Goal: Information Seeking & Learning: Learn about a topic

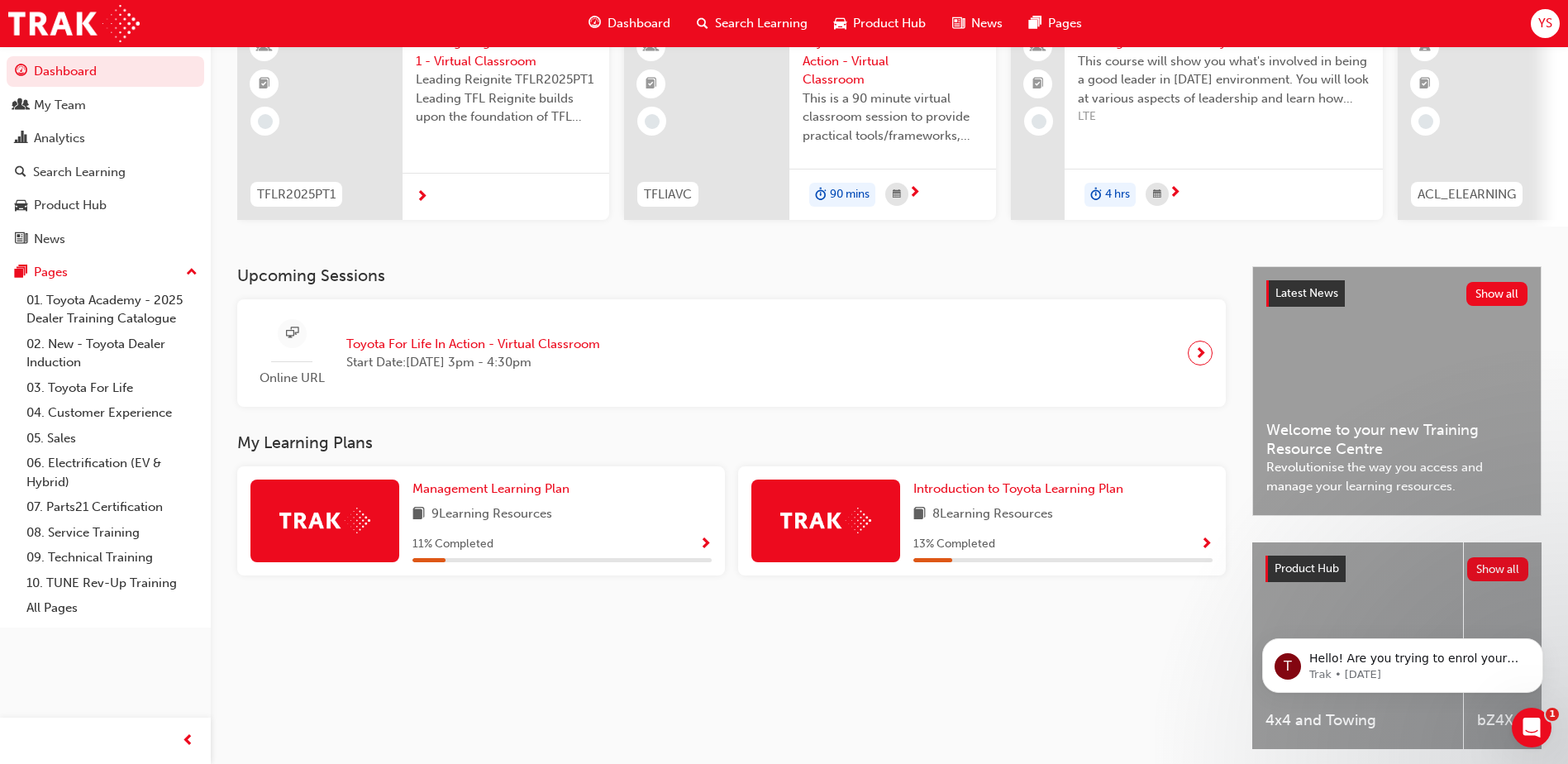
scroll to position [224, 0]
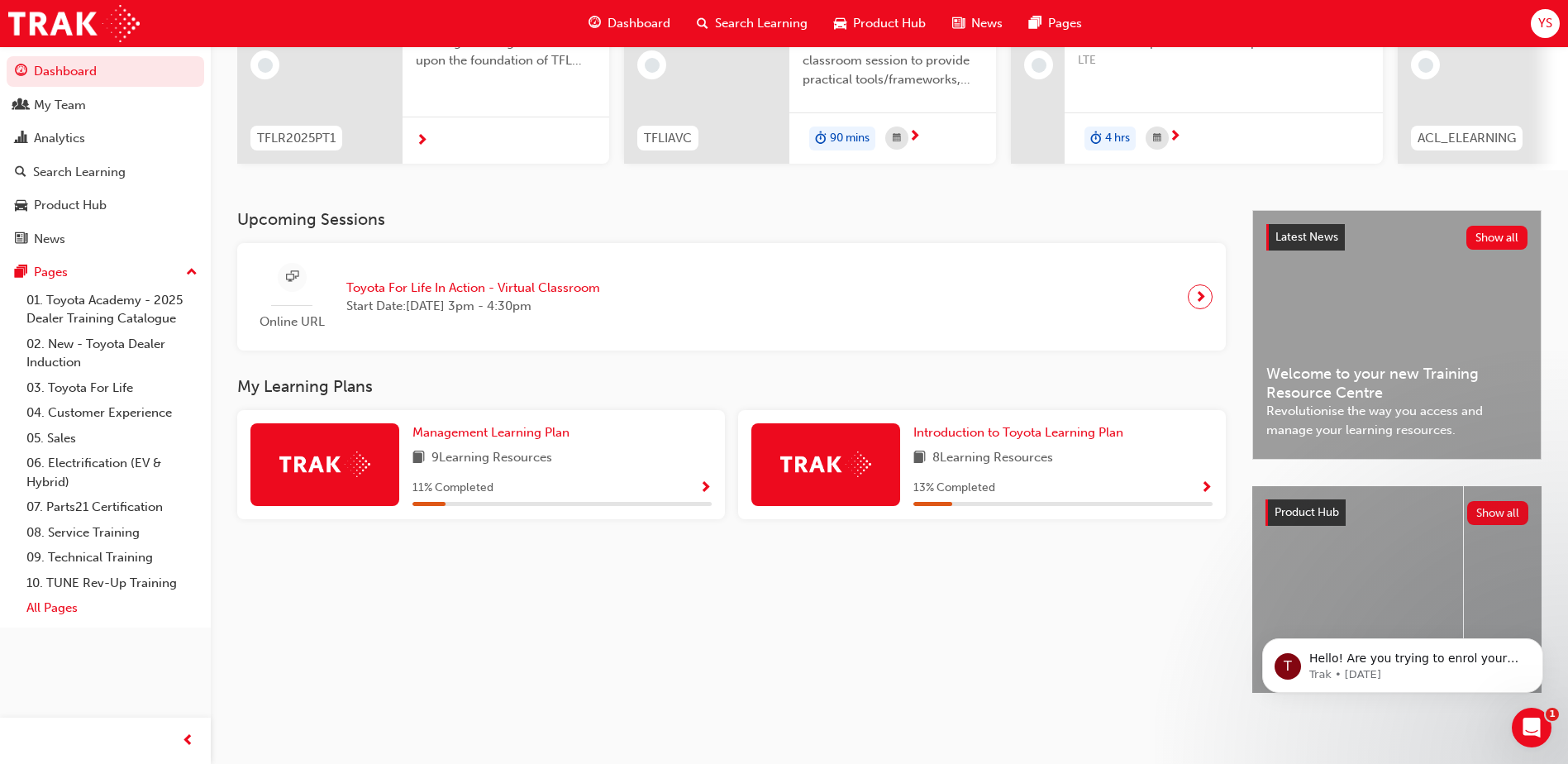
click at [80, 617] on link "All Pages" at bounding box center [112, 608] width 184 height 26
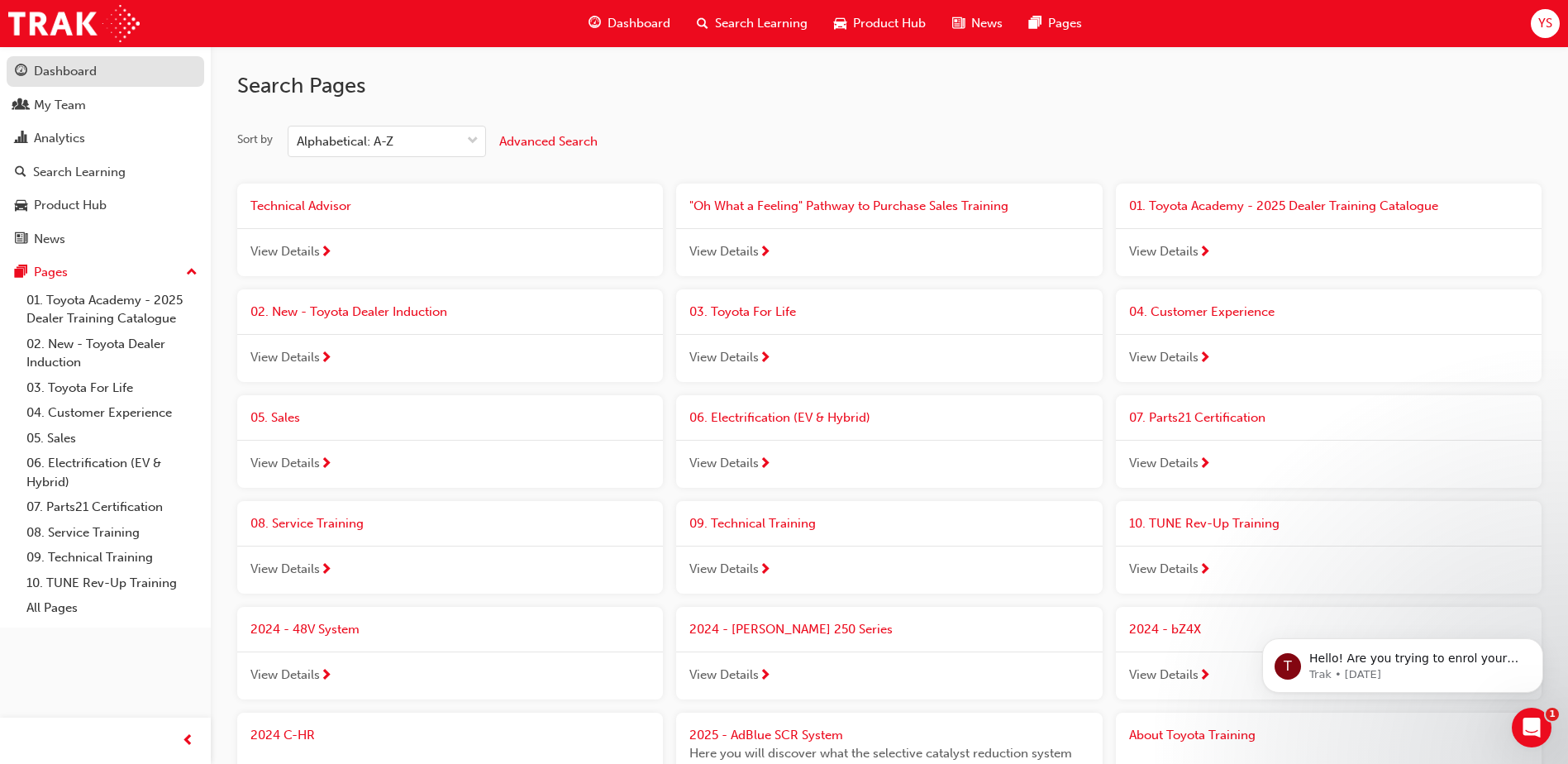
click at [99, 74] on div "Dashboard" at bounding box center [106, 71] width 181 height 21
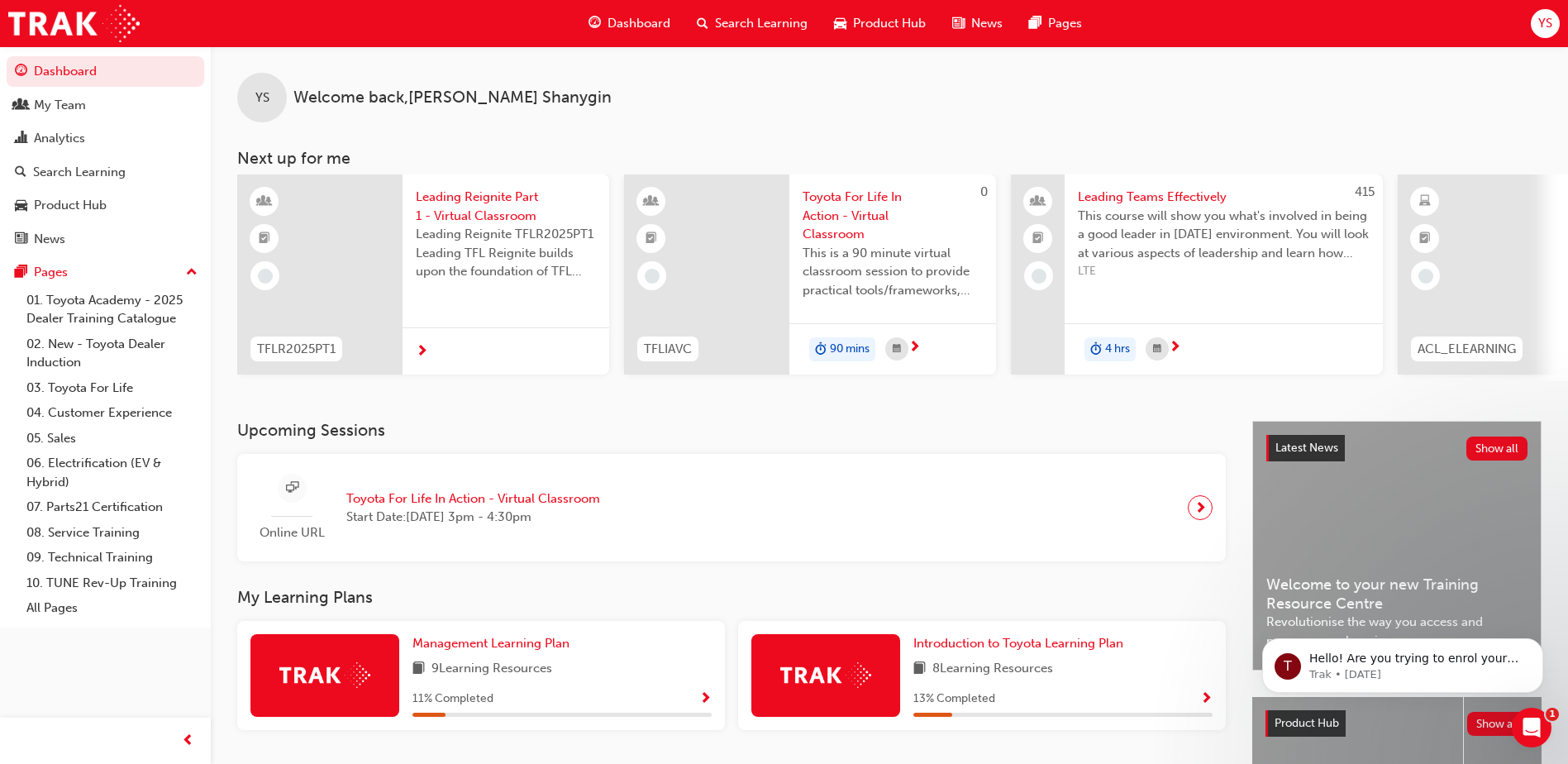
drag, startPoint x: 505, startPoint y: 177, endPoint x: 756, endPoint y: 152, distance: 252.2
drag, startPoint x: 669, startPoint y: 126, endPoint x: 739, endPoint y: 158, distance: 77.0
drag, startPoint x: 518, startPoint y: 421, endPoint x: 647, endPoint y: 426, distance: 129.1
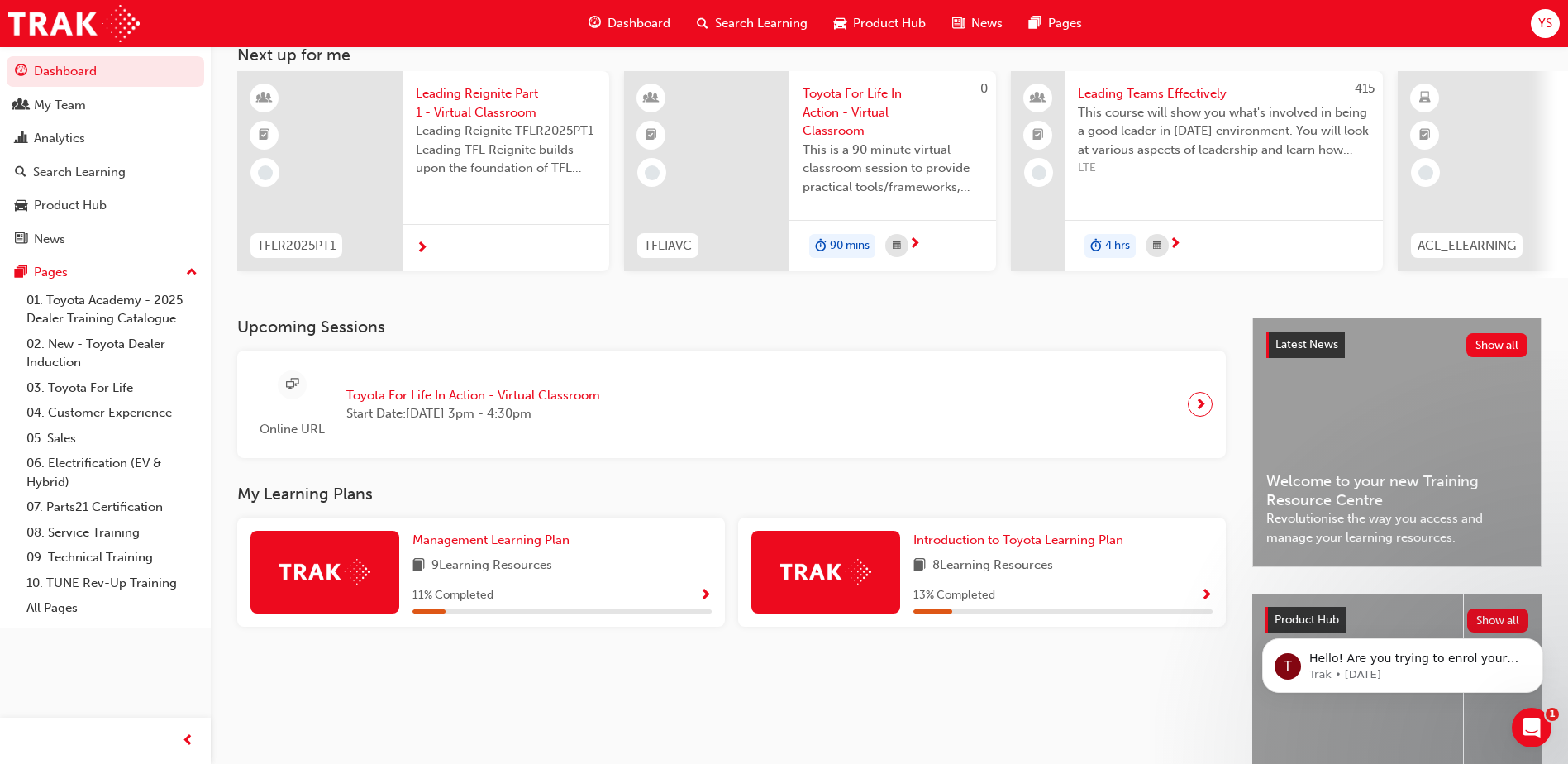
scroll to position [224, 0]
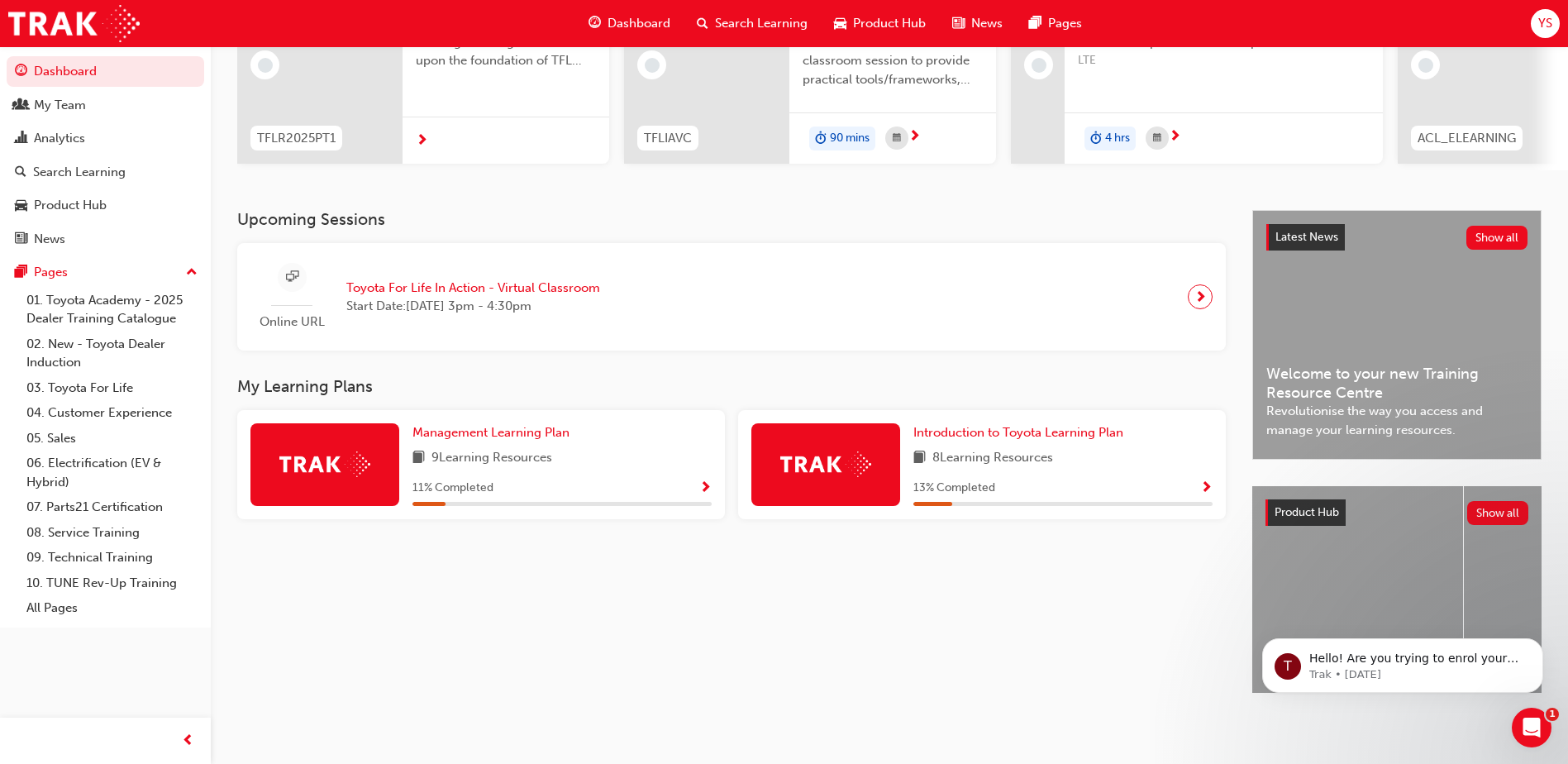
click at [927, 604] on div "Upcoming Sessions Online URL Toyota For Life In Action - Virtual Classroom Star…" at bounding box center [745, 467] width 1015 height 513
click at [1537, 646] on icon "Dismiss notification" at bounding box center [1539, 643] width 9 height 9
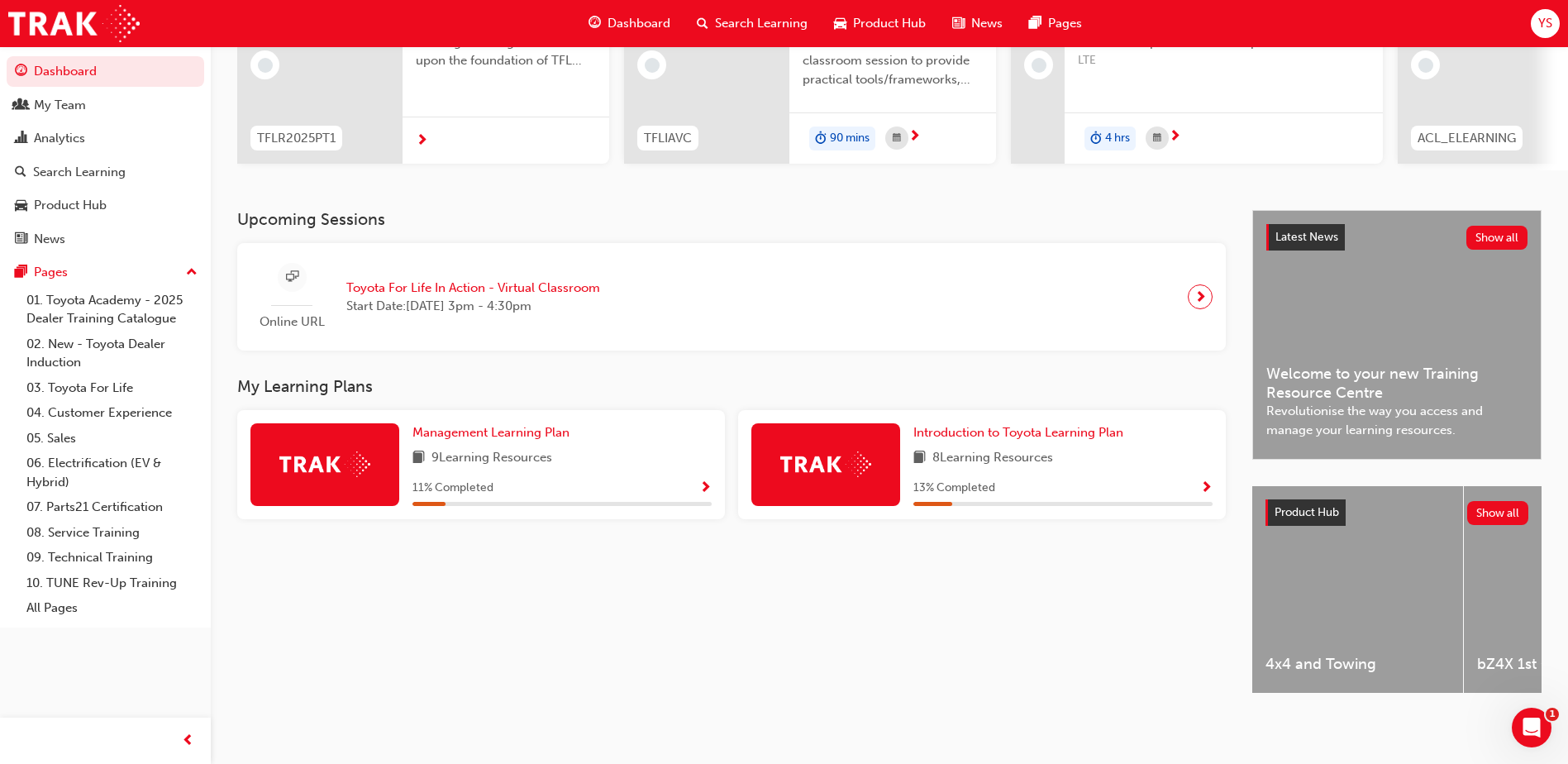
click at [828, 596] on div "Upcoming Sessions Online URL Toyota For Life In Action - Virtual Classroom Star…" at bounding box center [745, 467] width 1015 height 513
drag, startPoint x: 246, startPoint y: 545, endPoint x: 227, endPoint y: 543, distance: 19.1
click at [245, 545] on div "Upcoming Sessions Online URL Toyota For Life In Action - Virtual Classroom Star…" at bounding box center [745, 467] width 1015 height 513
click at [447, 622] on div "Upcoming Sessions Online URL Toyota For Life In Action - Virtual Classroom Star…" at bounding box center [745, 467] width 1015 height 513
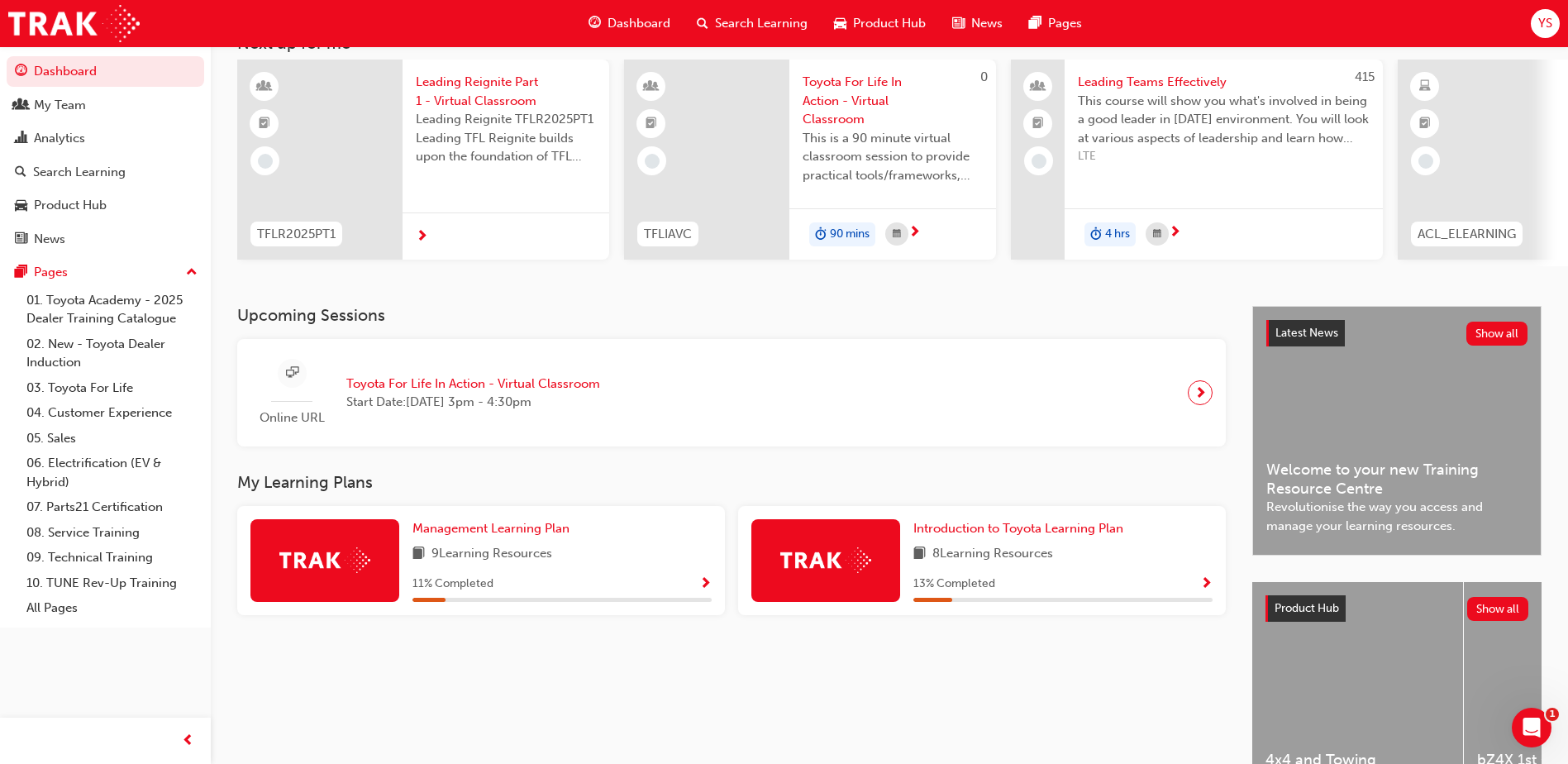
scroll to position [0, 0]
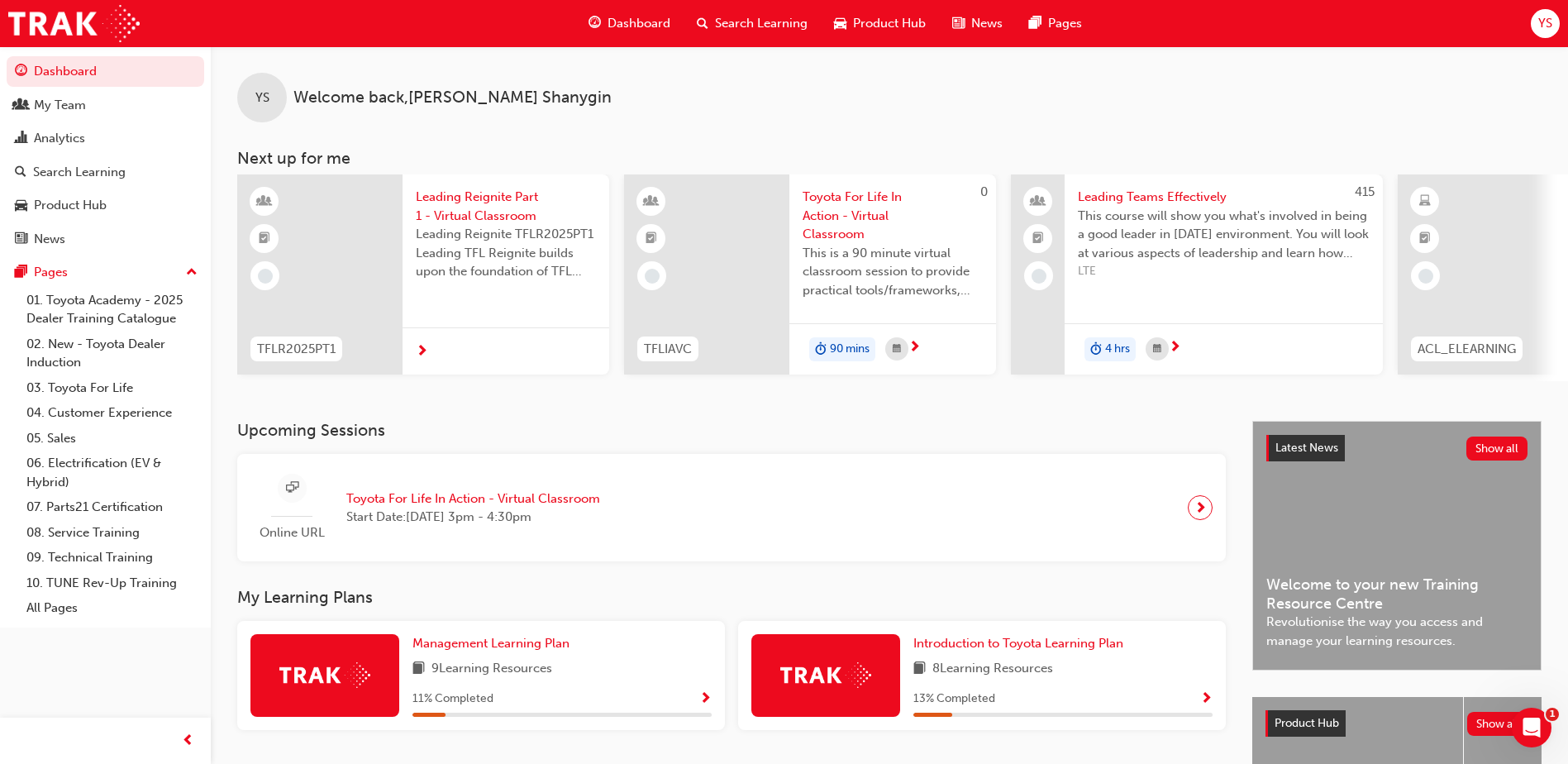
click at [719, 18] on span "Search Learning" at bounding box center [761, 23] width 93 height 19
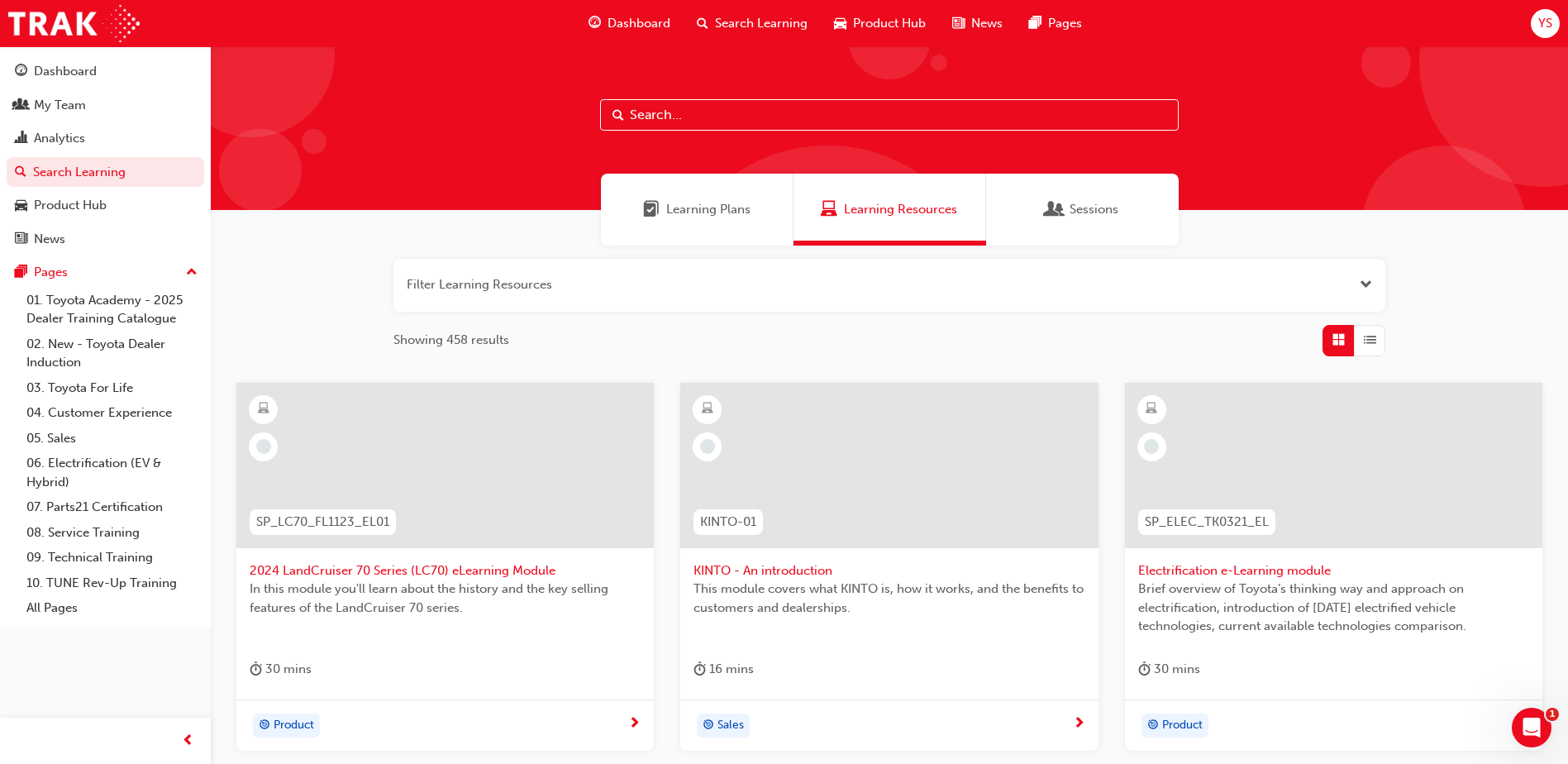
click at [941, 110] on input "text" at bounding box center [890, 115] width 579 height 32
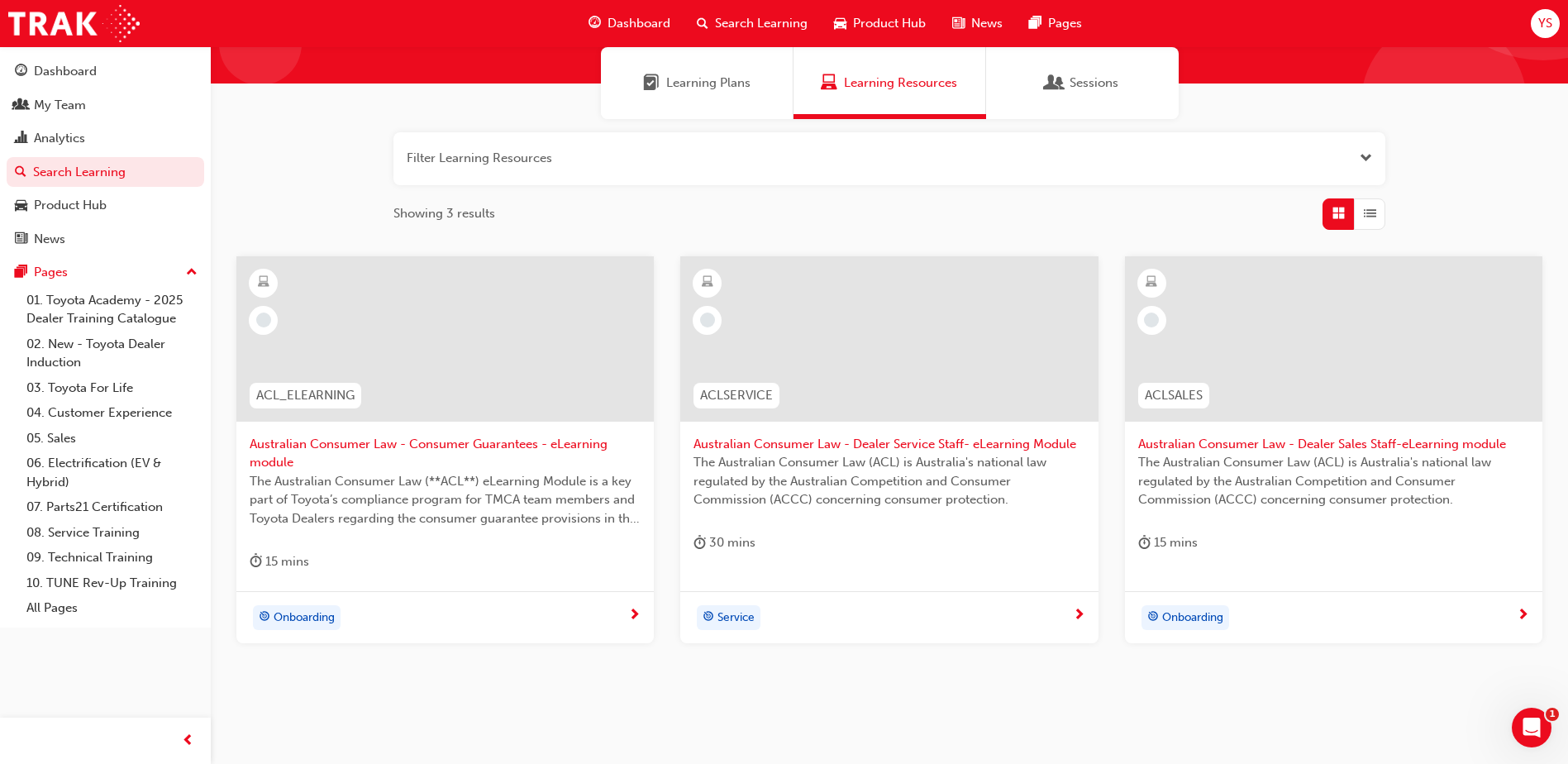
scroll to position [166, 0]
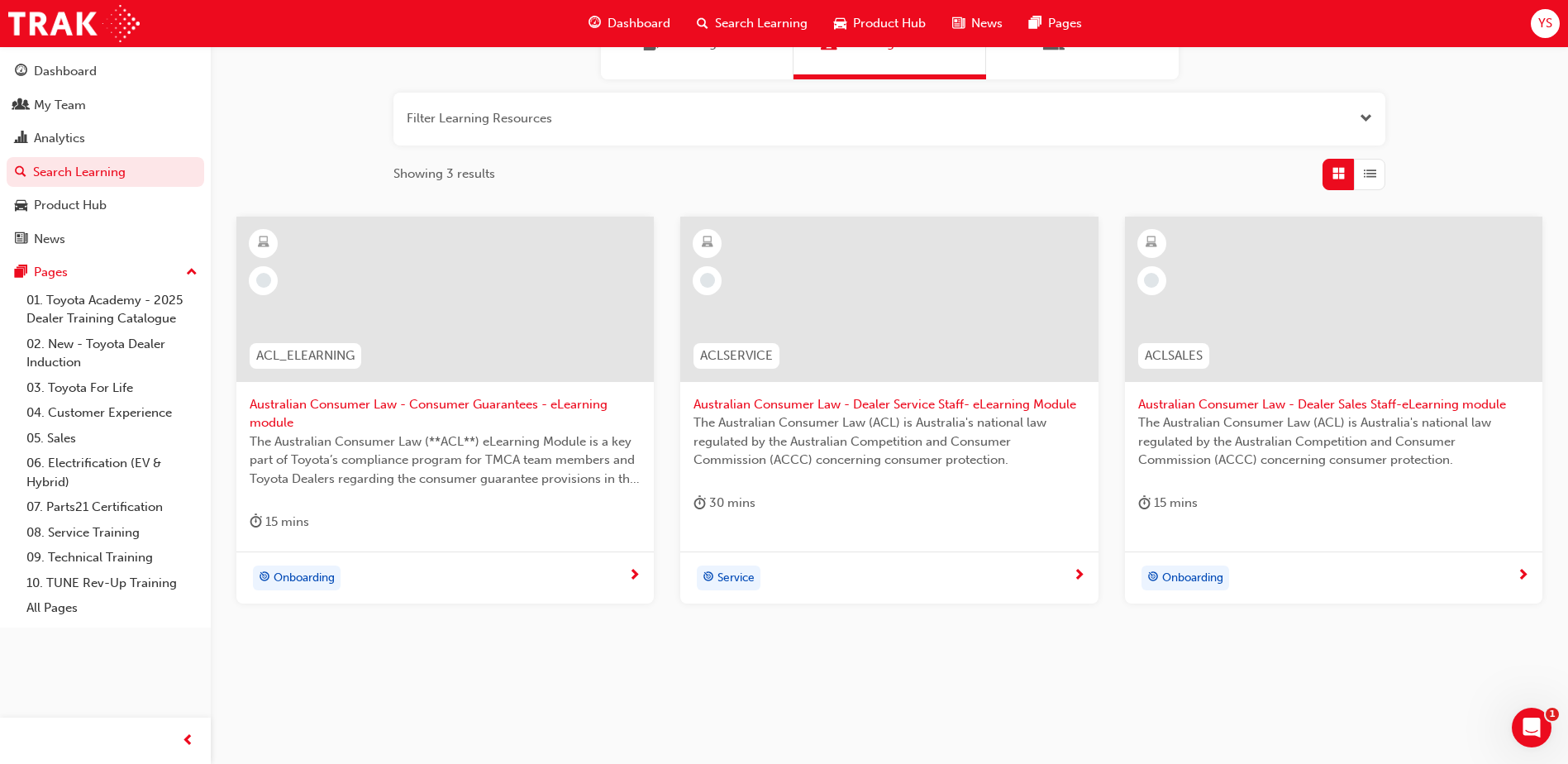
type input "australian consumer"
click at [370, 408] on span "Australian Consumer Law - Consumer Guarantees - eLearning module" at bounding box center [445, 414] width 391 height 37
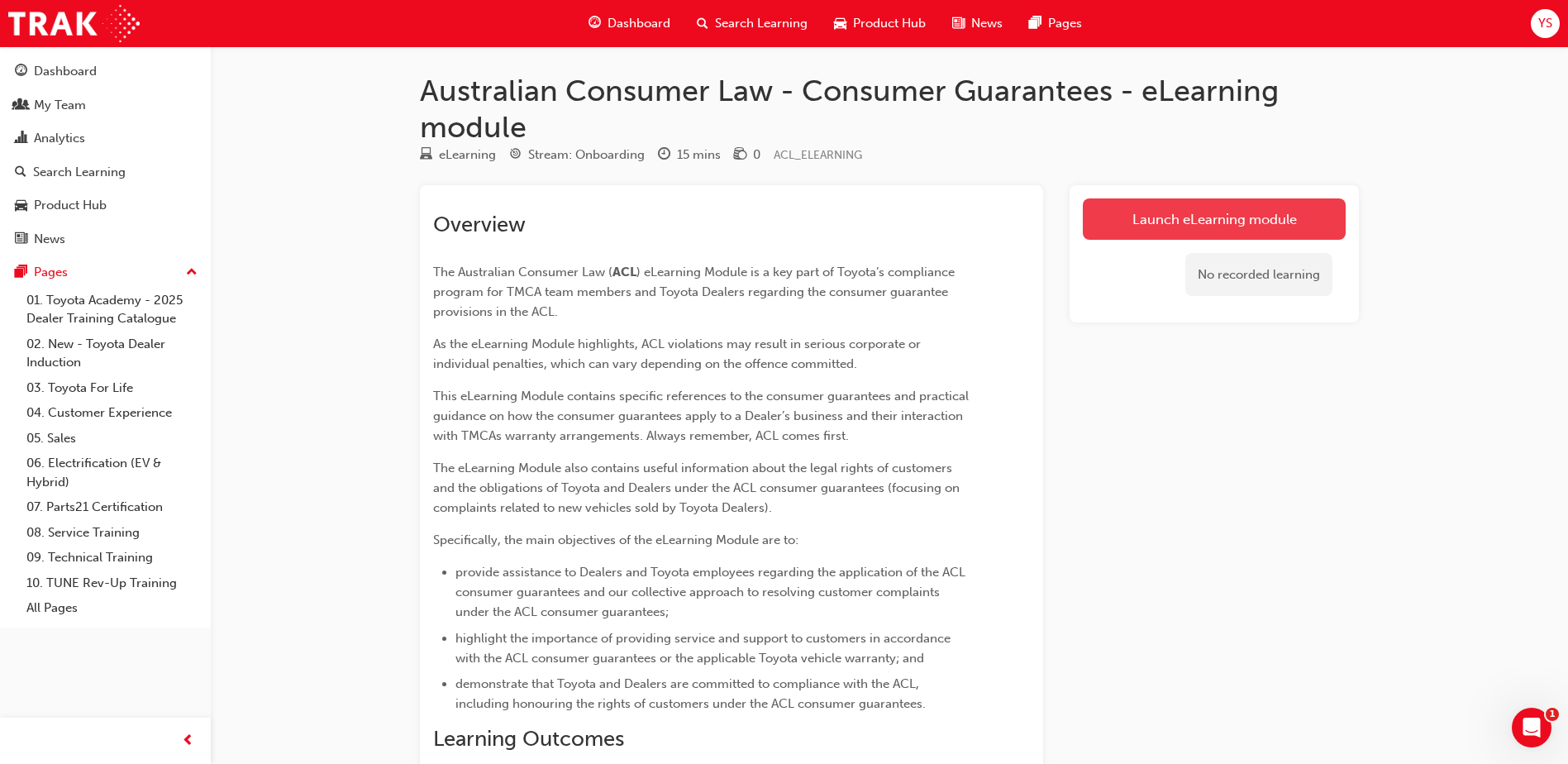
click at [1189, 225] on link "Launch eLearning module" at bounding box center [1215, 219] width 263 height 41
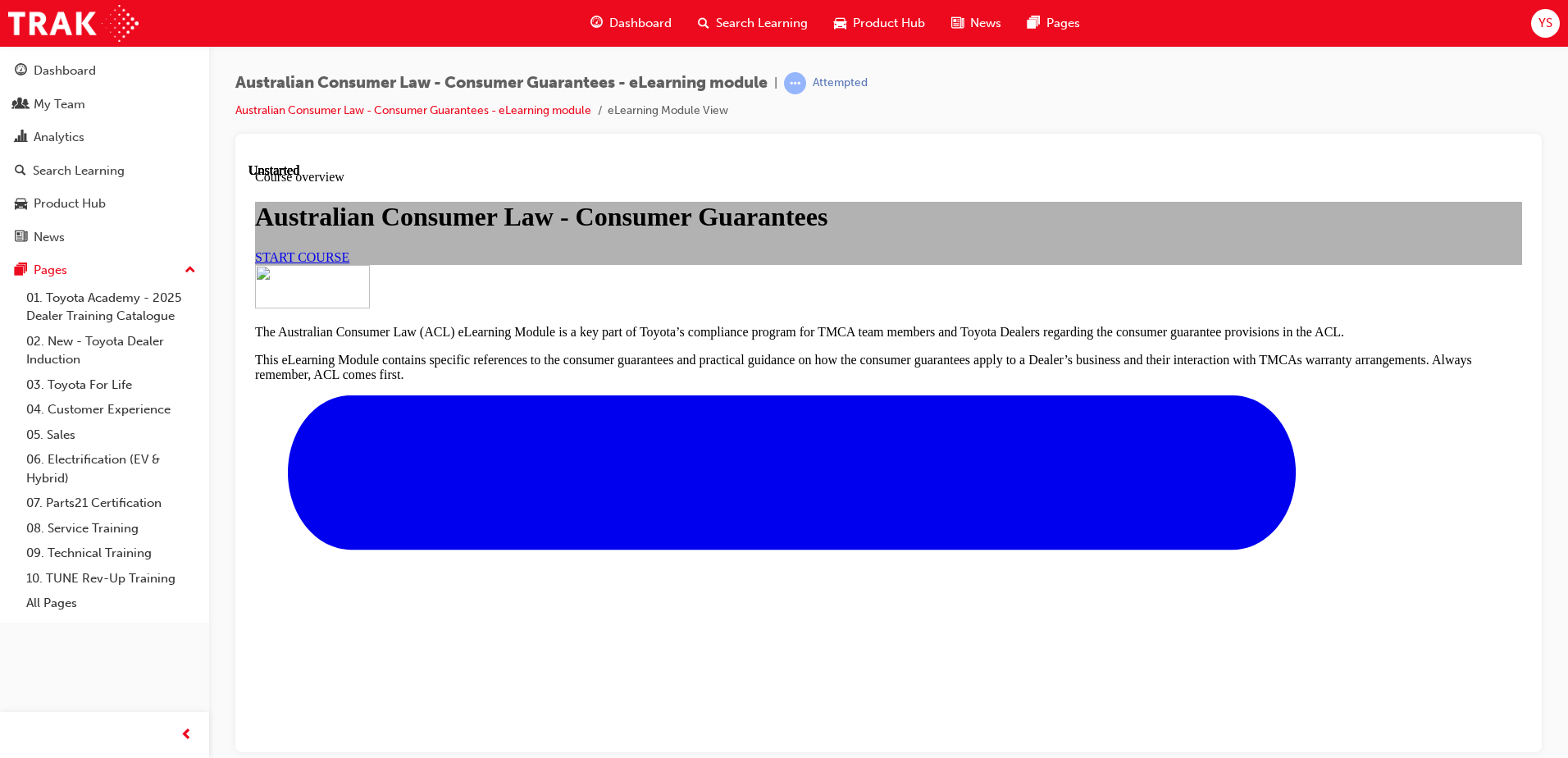
click at [349, 263] on link "START COURSE" at bounding box center [302, 256] width 95 height 14
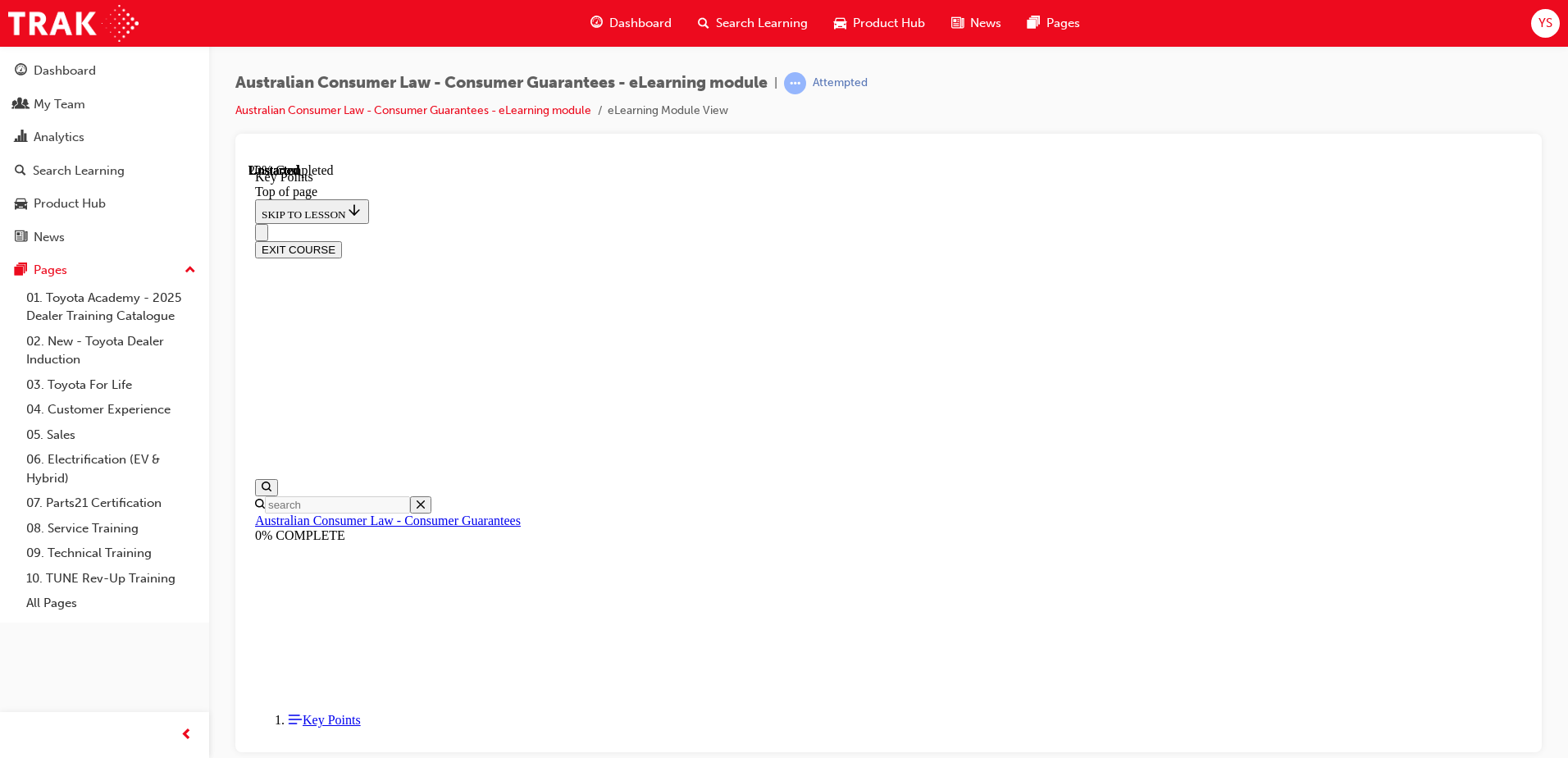
scroll to position [51, 0]
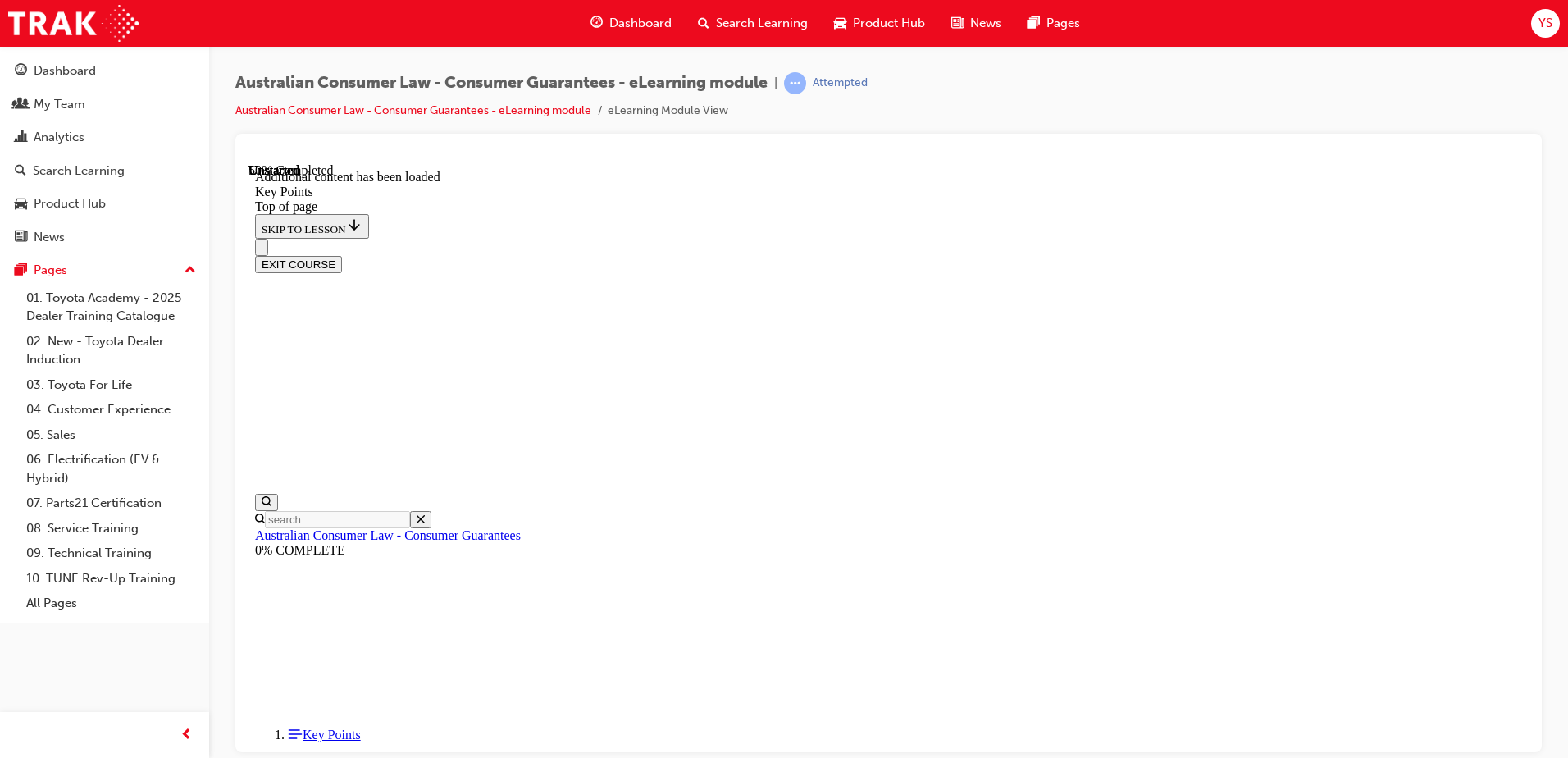
scroll to position [1133, 0]
click at [926, 101] on div "Australian Consumer Law - Consumer Guarantees - eLearning module | Attempted Au…" at bounding box center [888, 103] width 1306 height 62
click at [913, 106] on div "Australian Consumer Law - Consumer Guarantees - eLearning module | Attempted Au…" at bounding box center [888, 103] width 1306 height 62
click at [884, 87] on div "Australian Consumer Law - Consumer Guarantees - eLearning module | Attempted Au…" at bounding box center [888, 103] width 1306 height 62
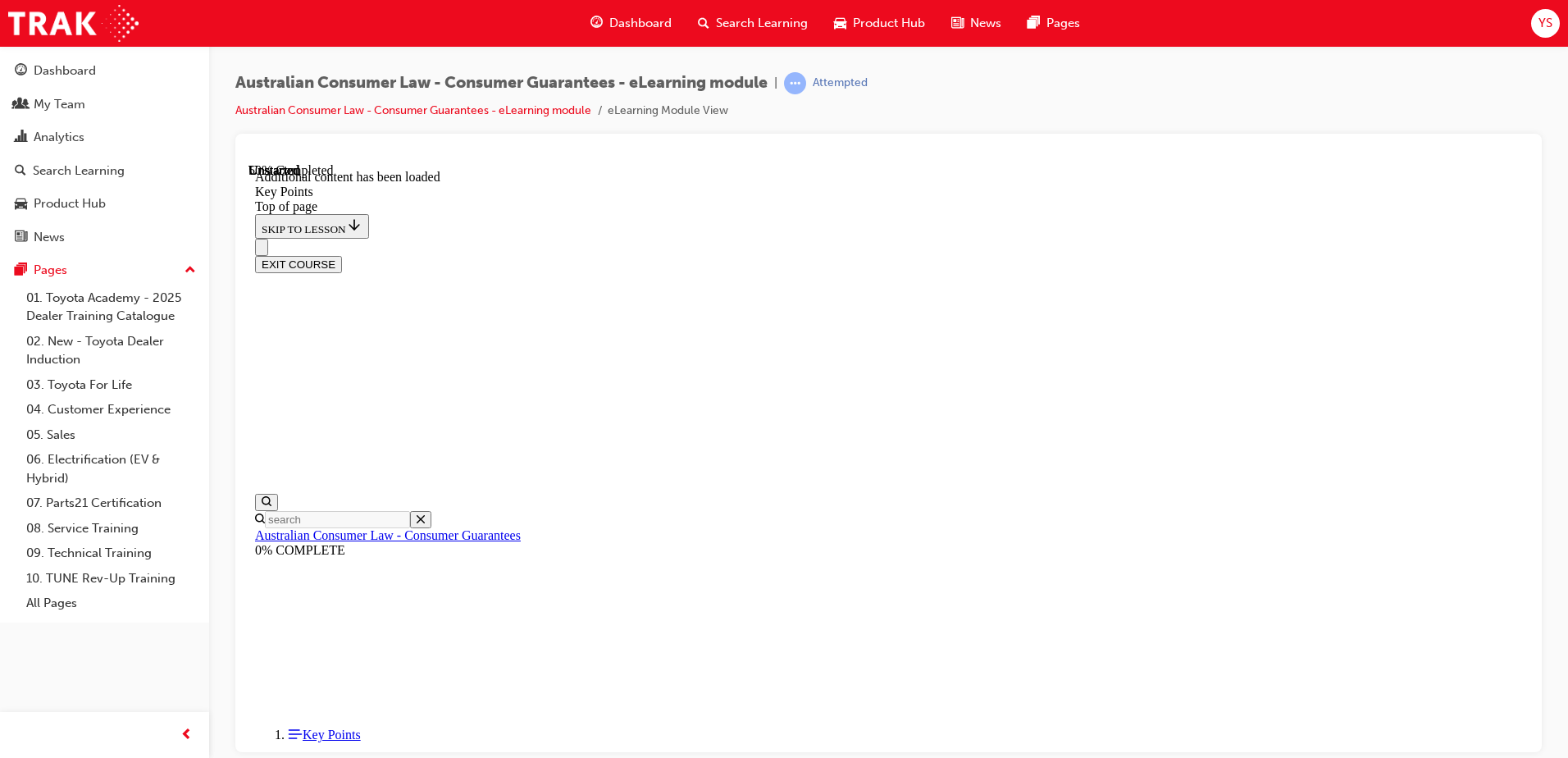
click at [915, 135] on div at bounding box center [888, 443] width 1306 height 618
click at [813, 101] on ul "Australian Consumer Law - Consumer Guarantees - eLearning module eLearning Modu…" at bounding box center [551, 111] width 632 height 20
